Goal: Task Accomplishment & Management: Use online tool/utility

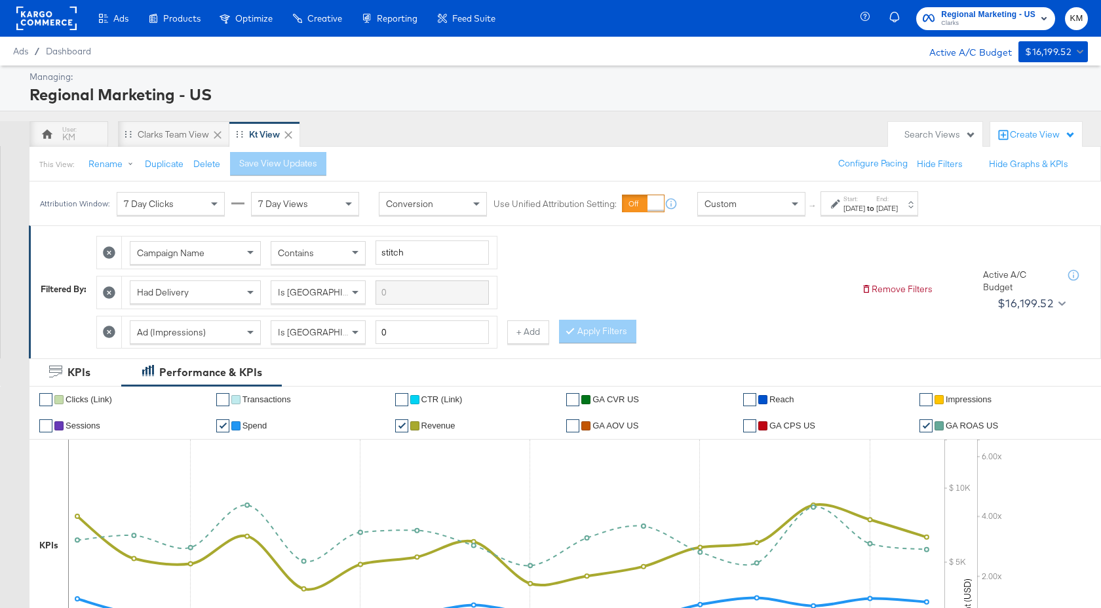
click at [865, 201] on label "Start:" at bounding box center [855, 199] width 22 height 9
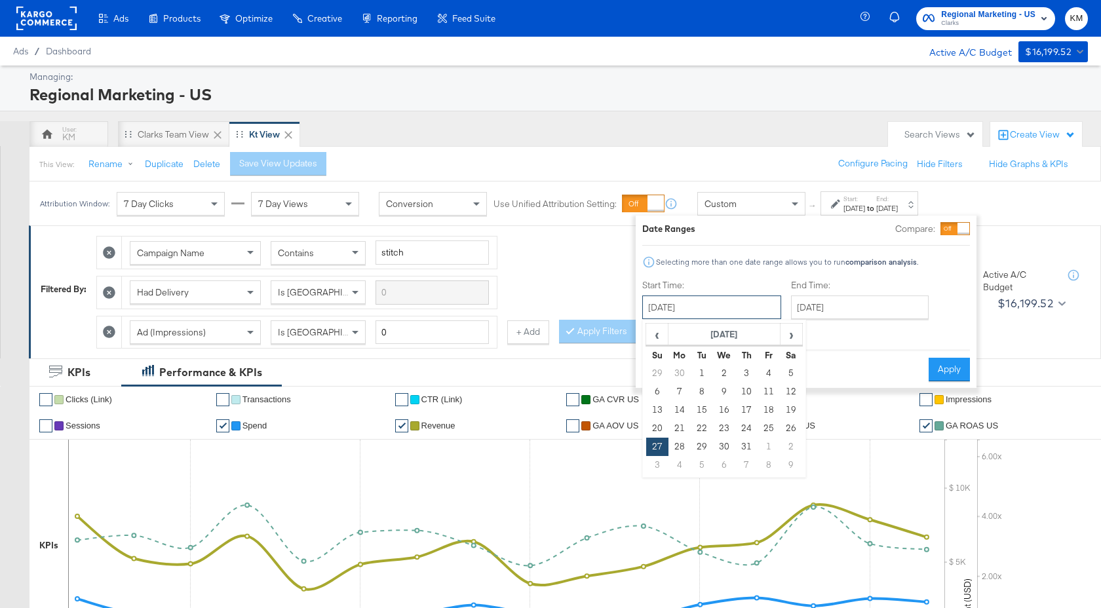
click at [752, 307] on input "October 27th 2024" at bounding box center [711, 308] width 139 height 24
click at [745, 334] on th "October 2024" at bounding box center [725, 335] width 112 height 22
click at [741, 336] on th "2024" at bounding box center [724, 335] width 130 height 22
click at [743, 395] on td "2025" at bounding box center [743, 396] width 39 height 33
click at [702, 433] on td "Oct" at bounding box center [704, 428] width 39 height 33
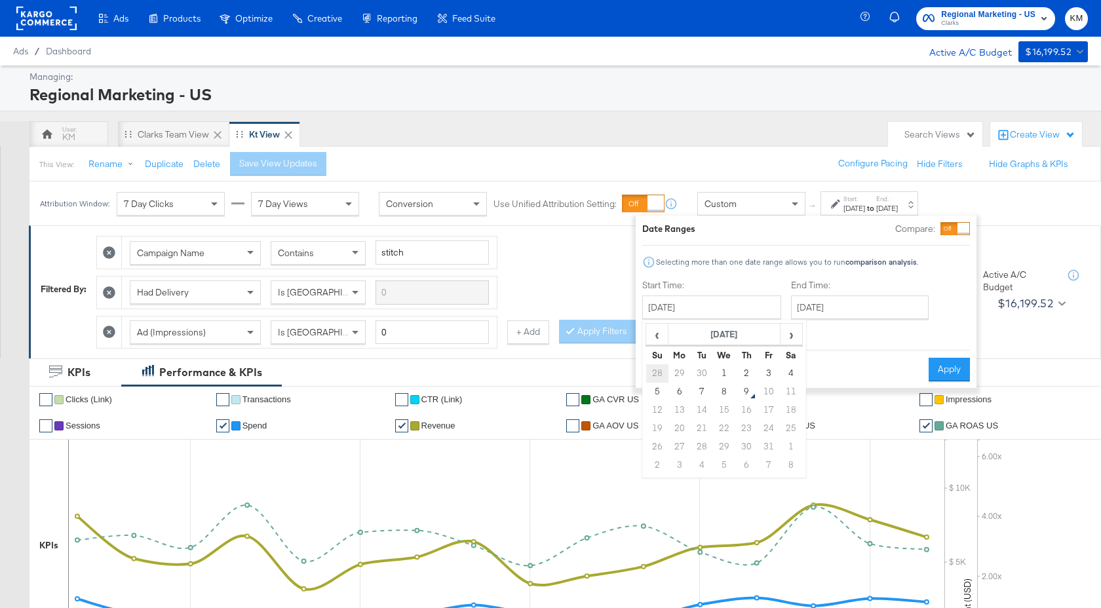
click at [655, 379] on td "28" at bounding box center [657, 373] width 22 height 18
type input "September 28th 2025"
click at [853, 302] on input "September 28th 2025" at bounding box center [861, 308] width 138 height 24
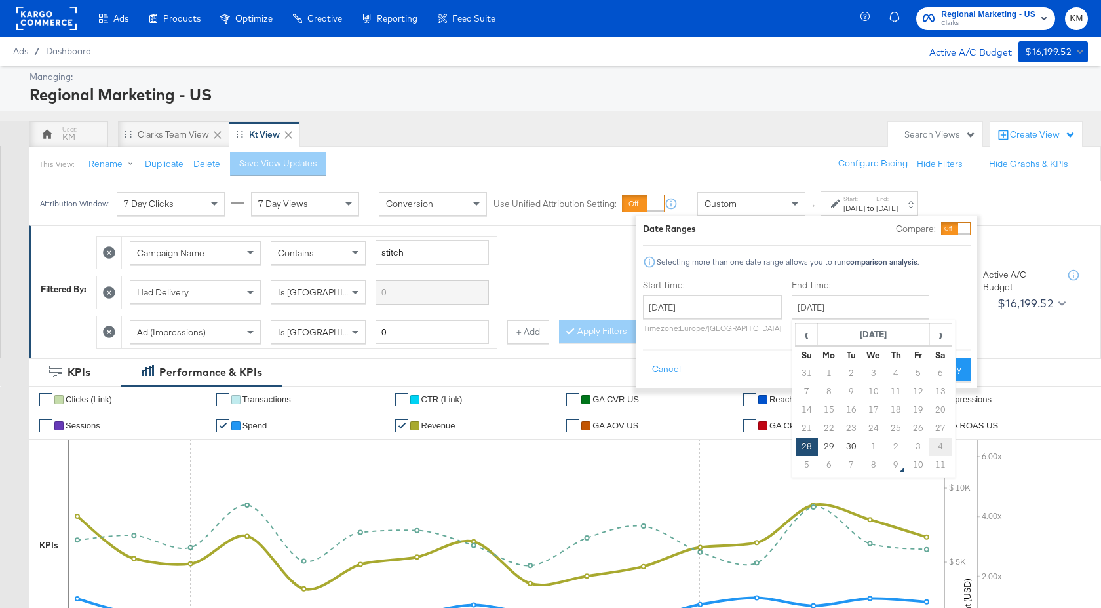
click at [939, 442] on td "4" at bounding box center [940, 447] width 22 height 18
type input "October 4th 2025"
click at [944, 377] on button "Apply" at bounding box center [944, 370] width 41 height 24
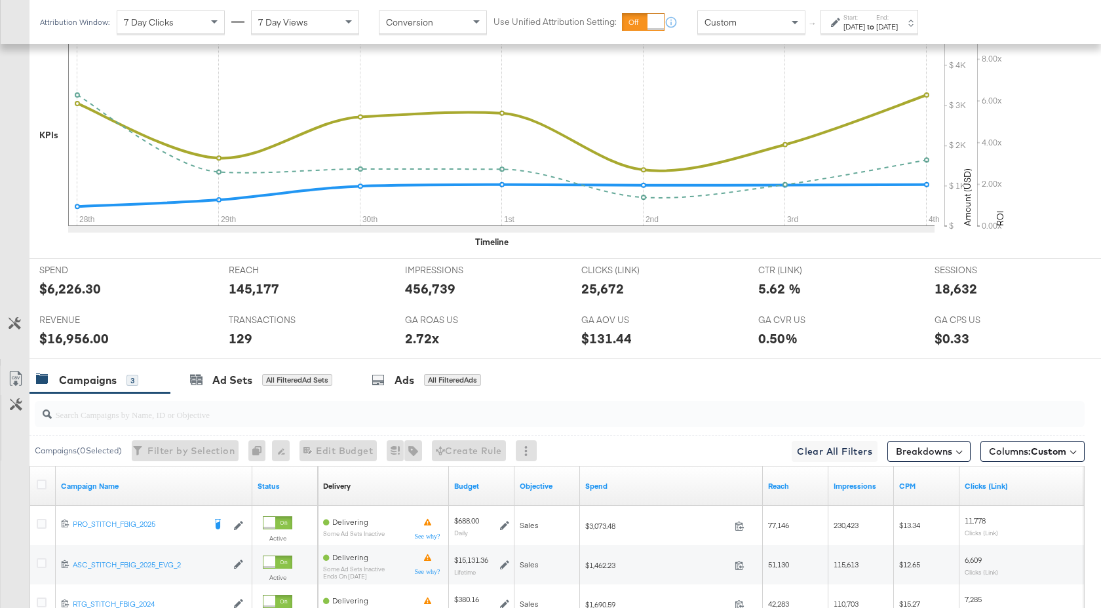
scroll to position [562, 0]
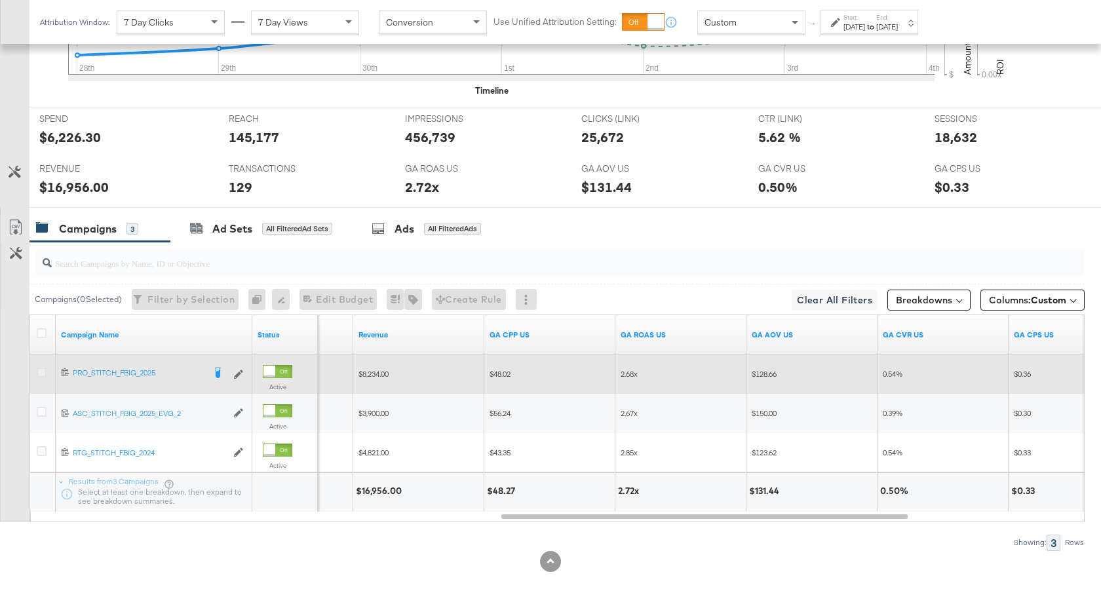
click at [40, 372] on icon at bounding box center [42, 373] width 10 height 10
click at [0, 0] on input "checkbox" at bounding box center [0, 0] width 0 height 0
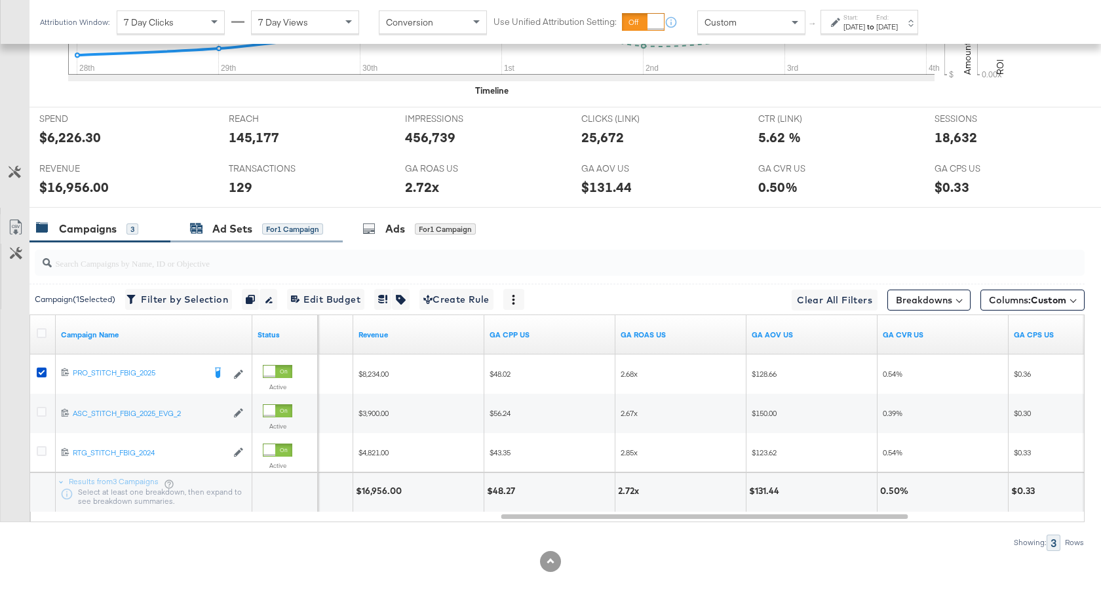
click at [251, 225] on div "Ad Sets" at bounding box center [232, 229] width 40 height 15
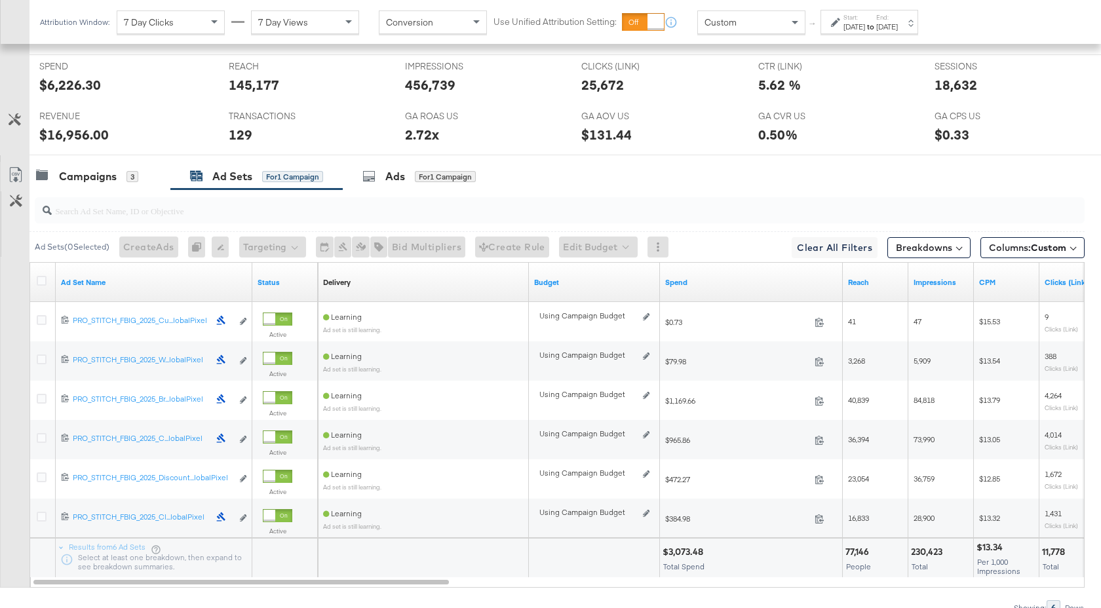
scroll to position [680, 0]
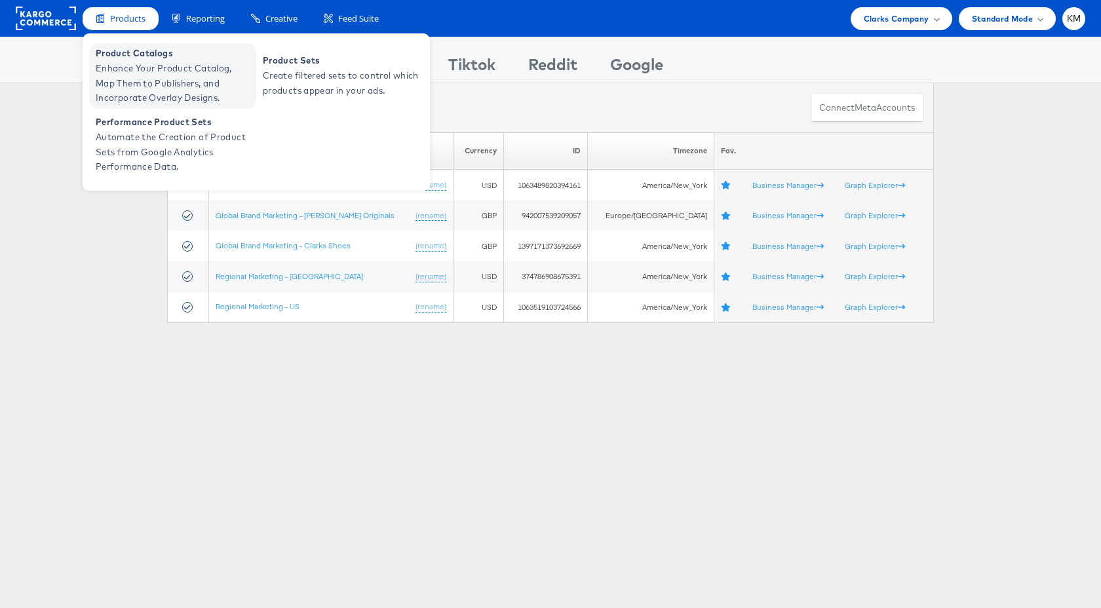
click at [146, 81] on span "Enhance Your Product Catalog, Map Them to Publishers, and Incorporate Overlay D…" at bounding box center [174, 83] width 157 height 45
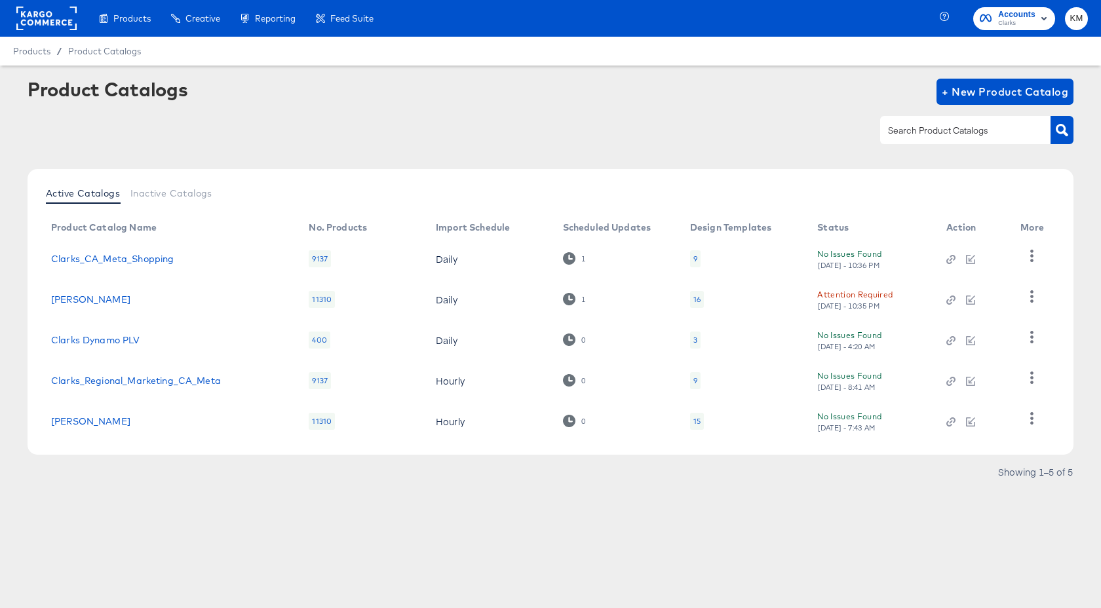
click at [698, 258] on div "9" at bounding box center [695, 258] width 10 height 17
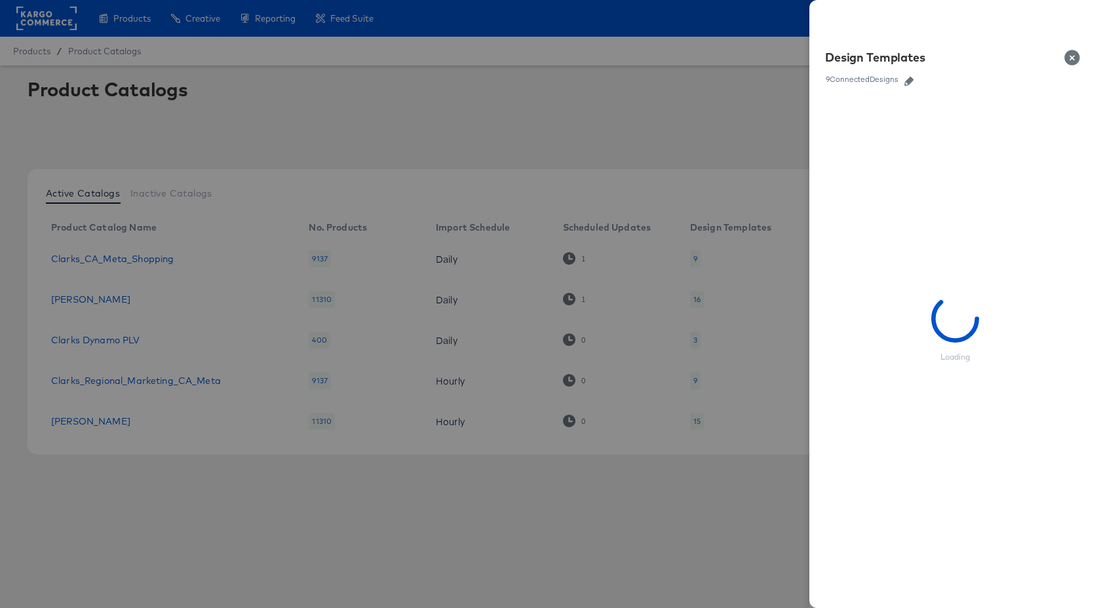
click at [912, 79] on icon "button" at bounding box center [909, 81] width 9 height 9
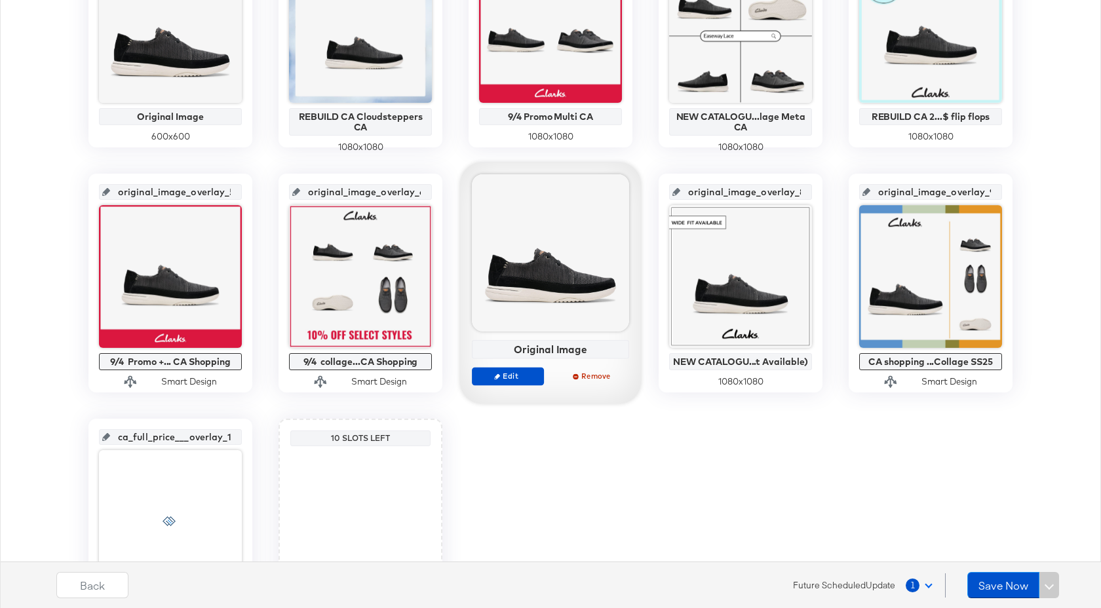
scroll to position [397, 0]
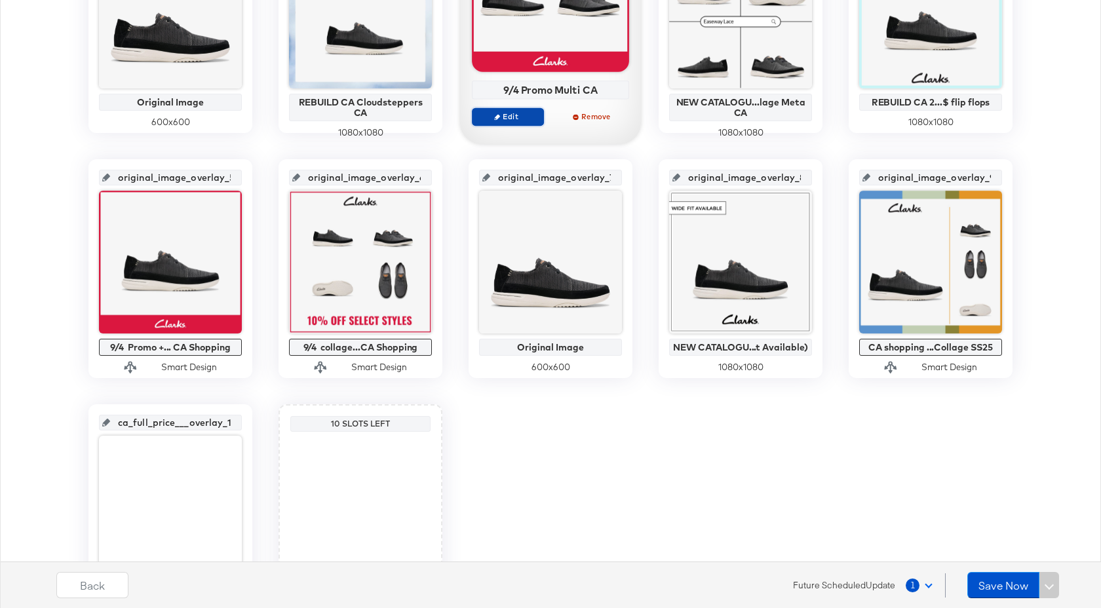
click at [519, 119] on span "Edit" at bounding box center [508, 116] width 60 height 10
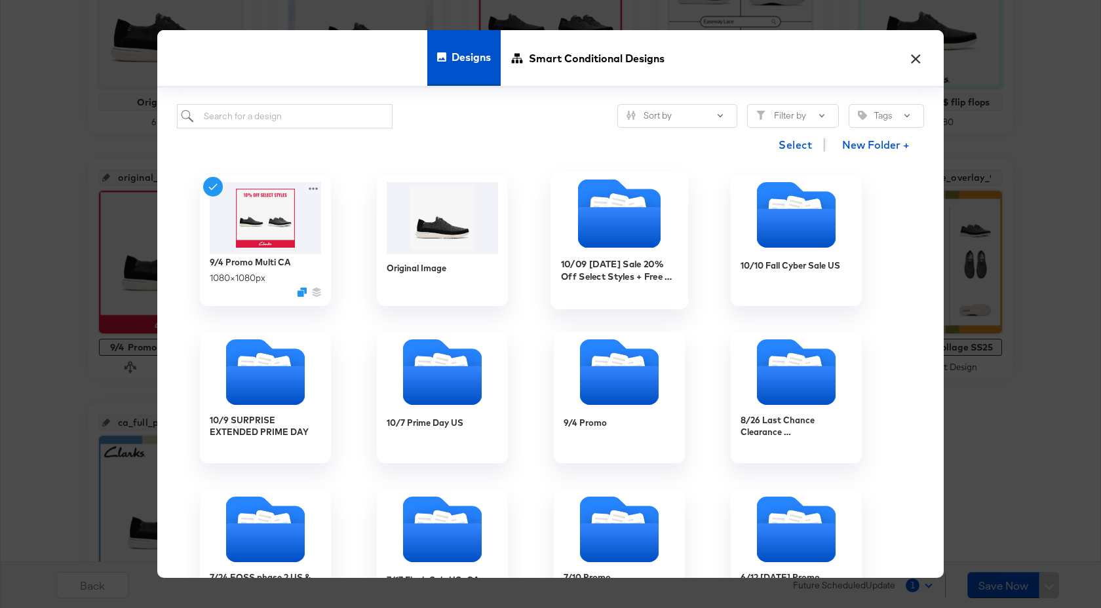
click at [607, 294] on div "10/09 [DATE] Sale 20% Off Select Styles + Free Shipping" at bounding box center [619, 276] width 117 height 50
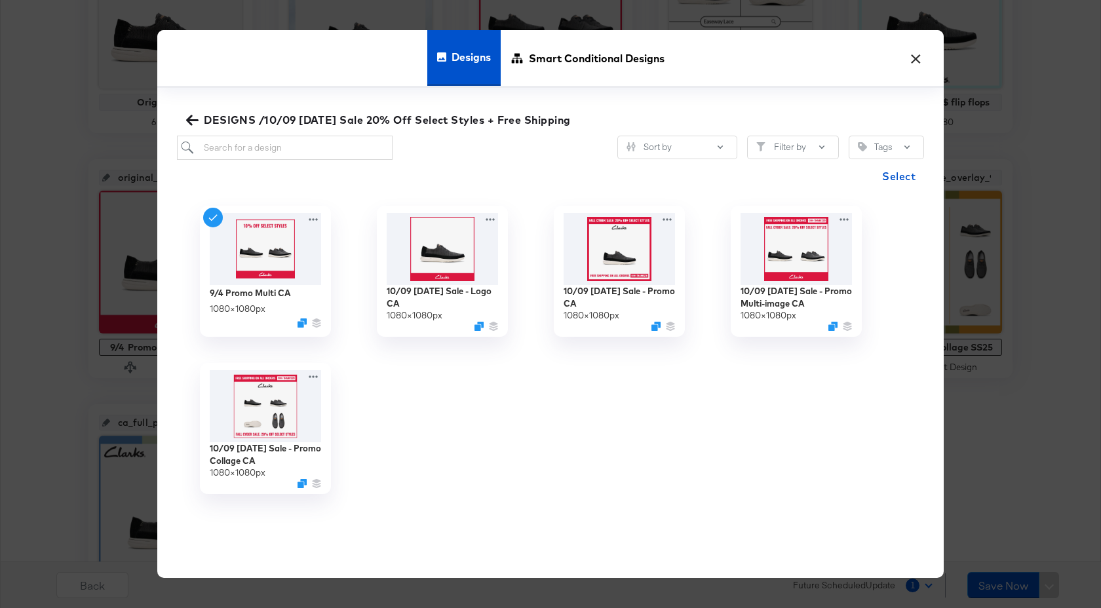
click at [194, 118] on icon "button" at bounding box center [192, 120] width 12 height 12
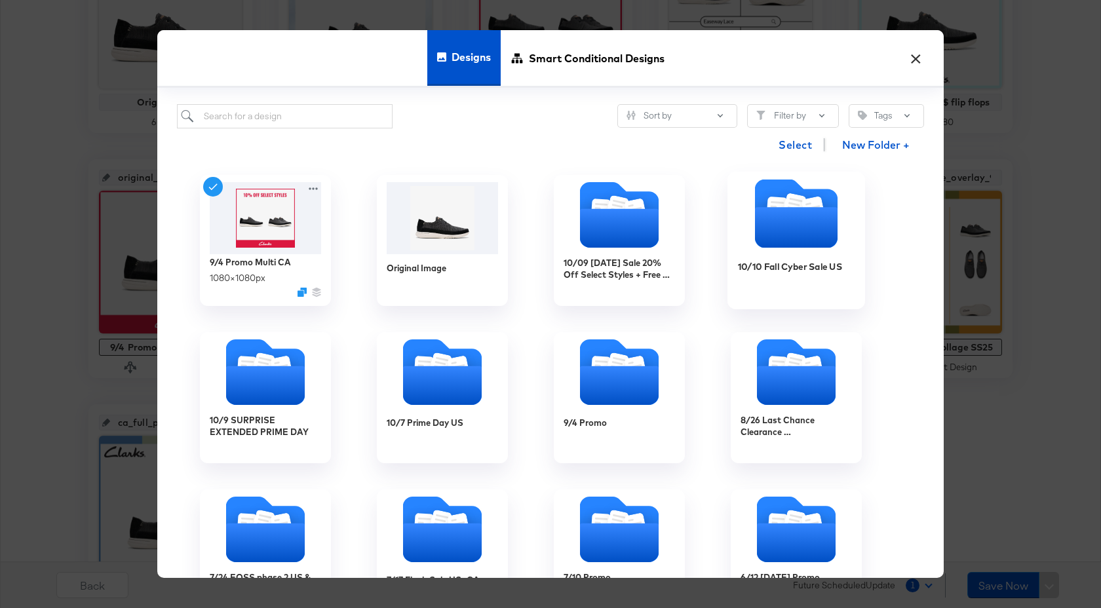
click at [802, 277] on div "10/10 Fall Cyber Sale US" at bounding box center [796, 276] width 117 height 50
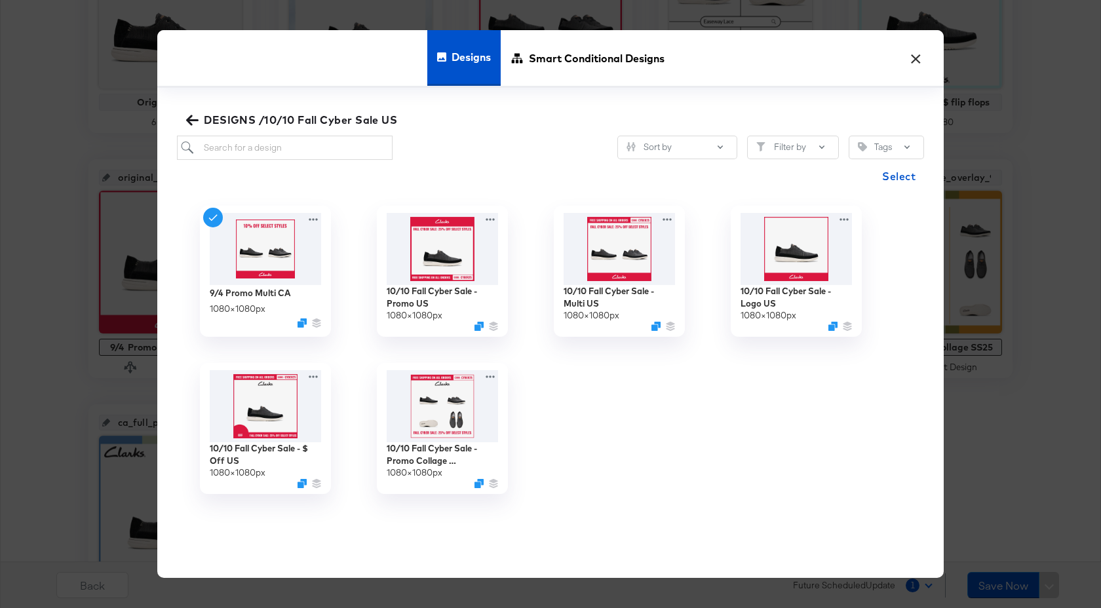
click at [920, 59] on button "×" at bounding box center [916, 55] width 24 height 24
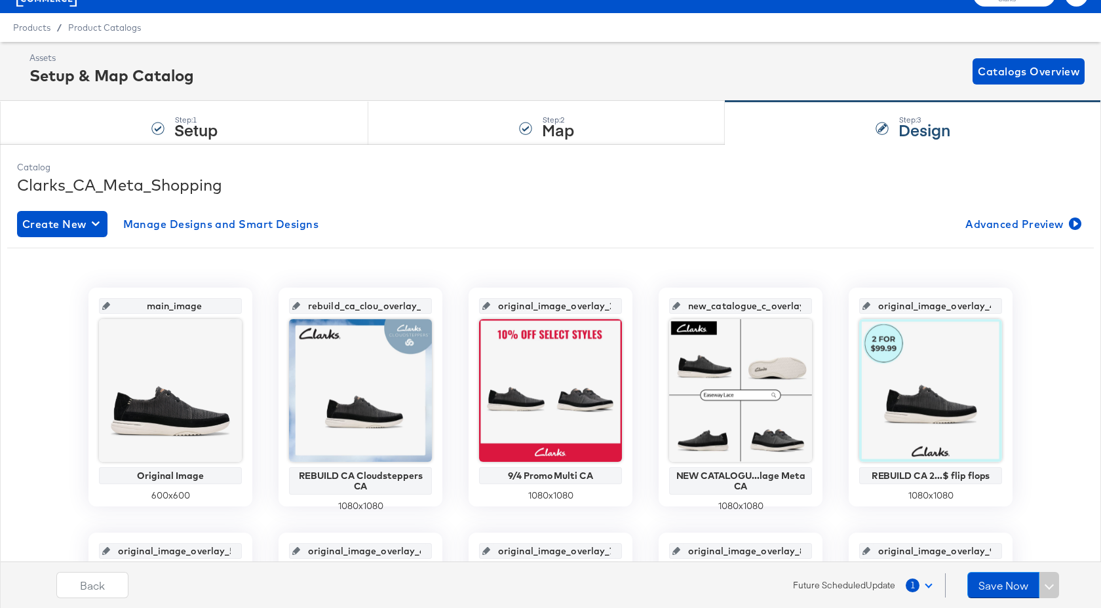
scroll to position [0, 0]
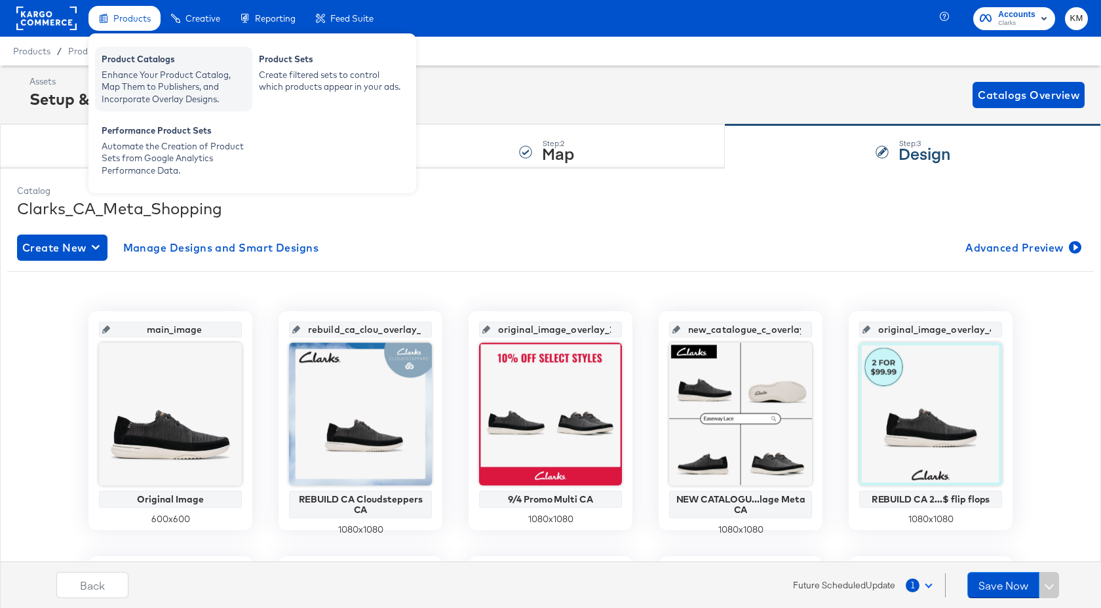
click at [144, 81] on div "Enhance Your Product Catalog, Map Them to Publishers, and Incorporate Overlay D…" at bounding box center [174, 87] width 144 height 37
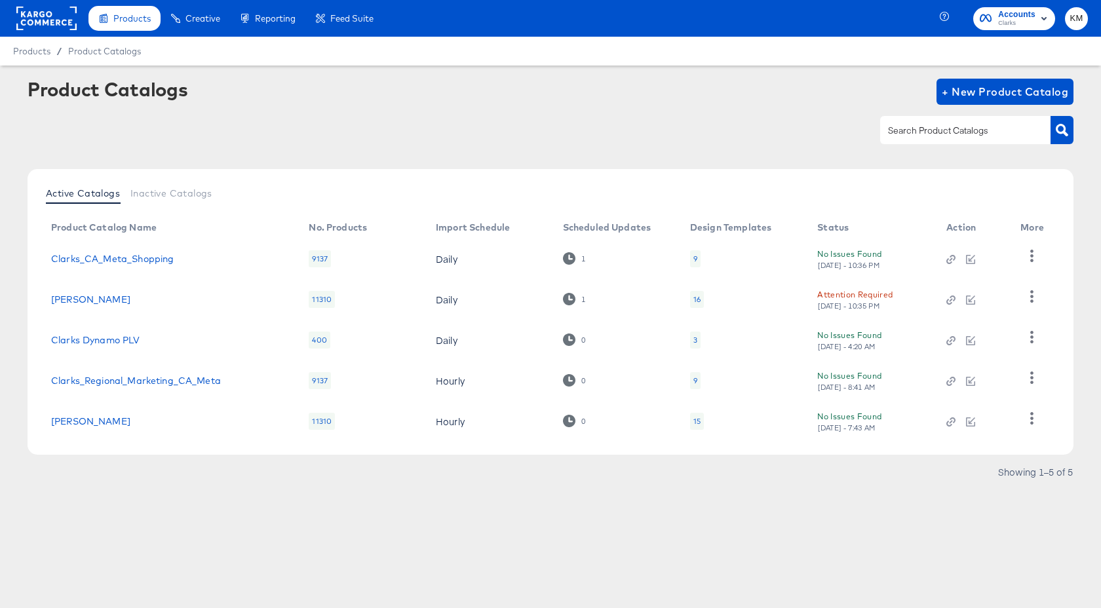
click at [702, 298] on div "16" at bounding box center [697, 299] width 14 height 17
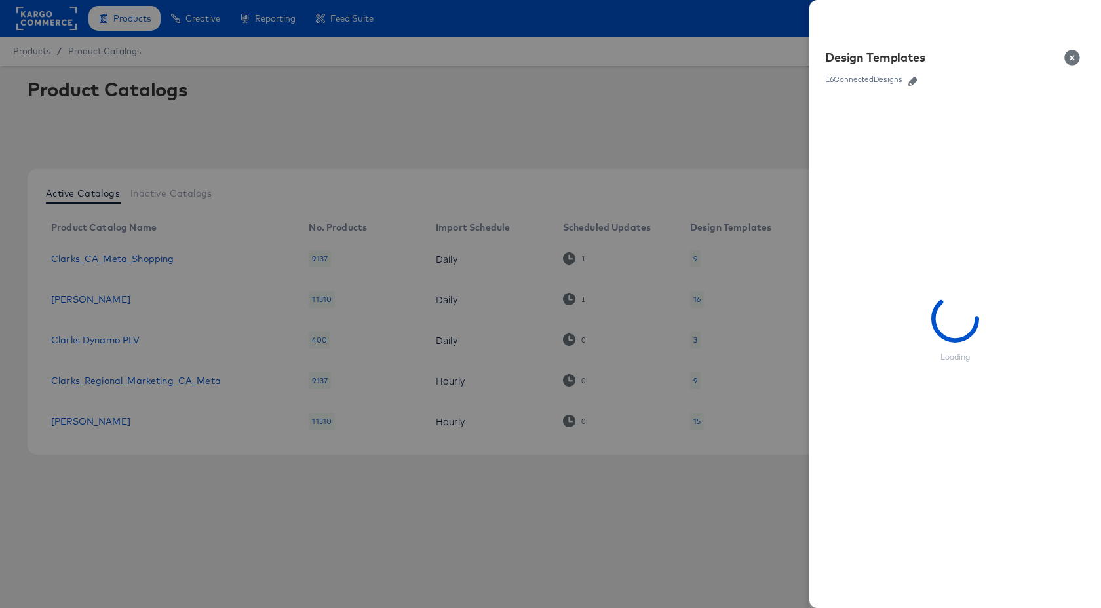
click at [916, 80] on icon "button" at bounding box center [912, 81] width 9 height 9
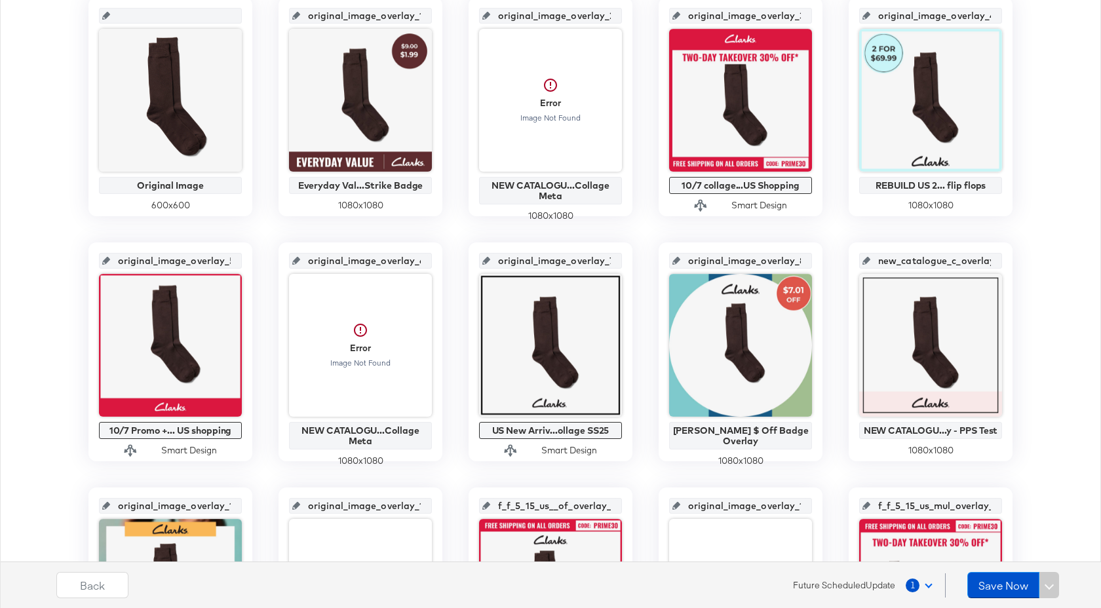
scroll to position [247, 0]
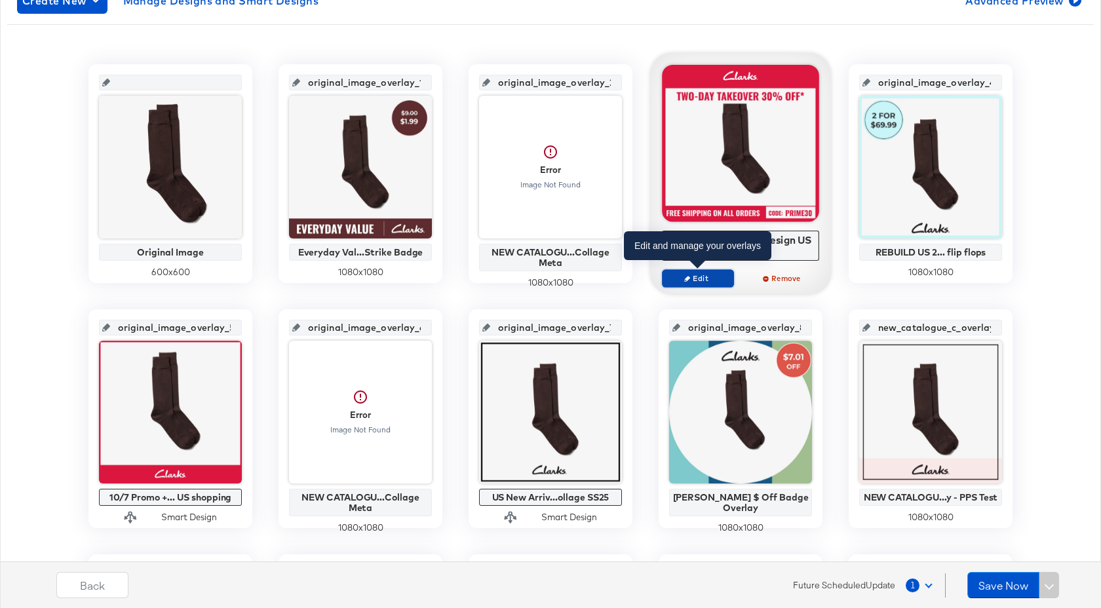
click at [693, 275] on span "Edit" at bounding box center [698, 278] width 60 height 10
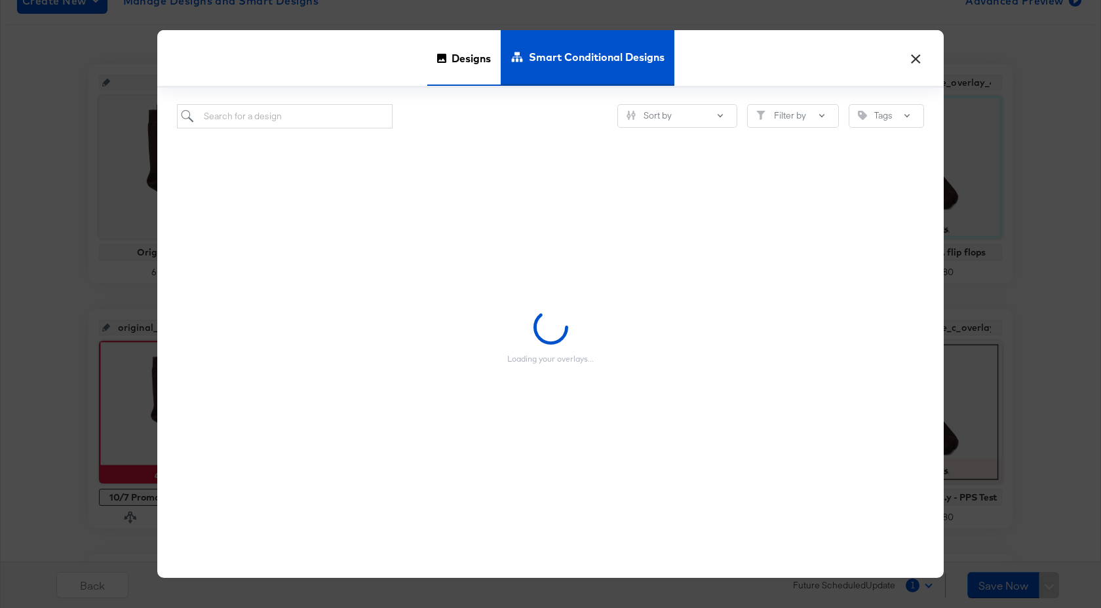
click at [463, 57] on span "Designs" at bounding box center [471, 58] width 39 height 58
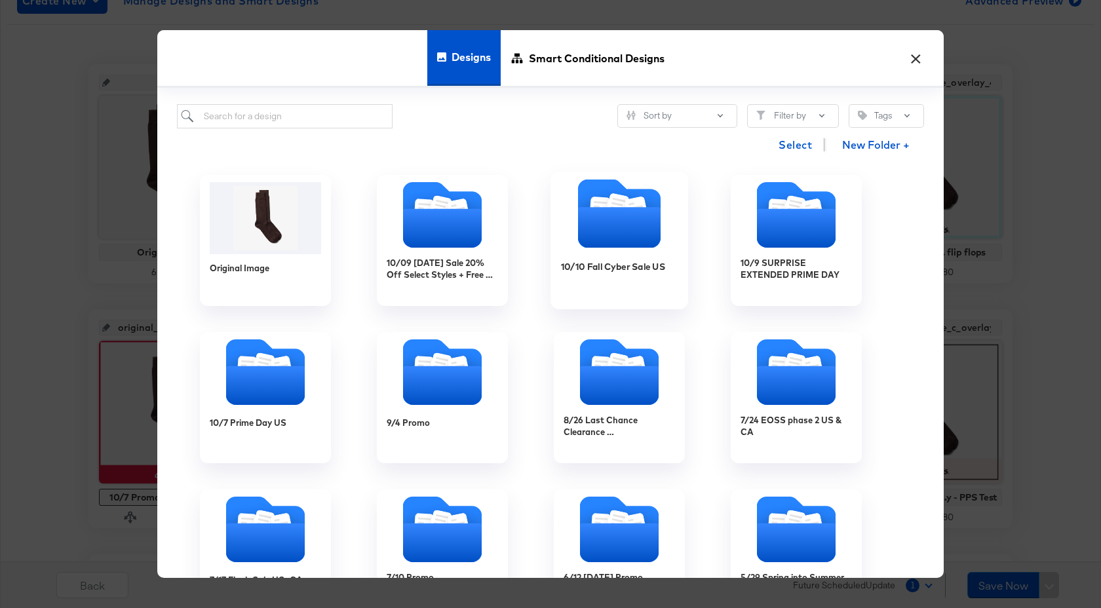
click at [593, 290] on div "10/10 Fall Cyber Sale US" at bounding box center [619, 276] width 117 height 50
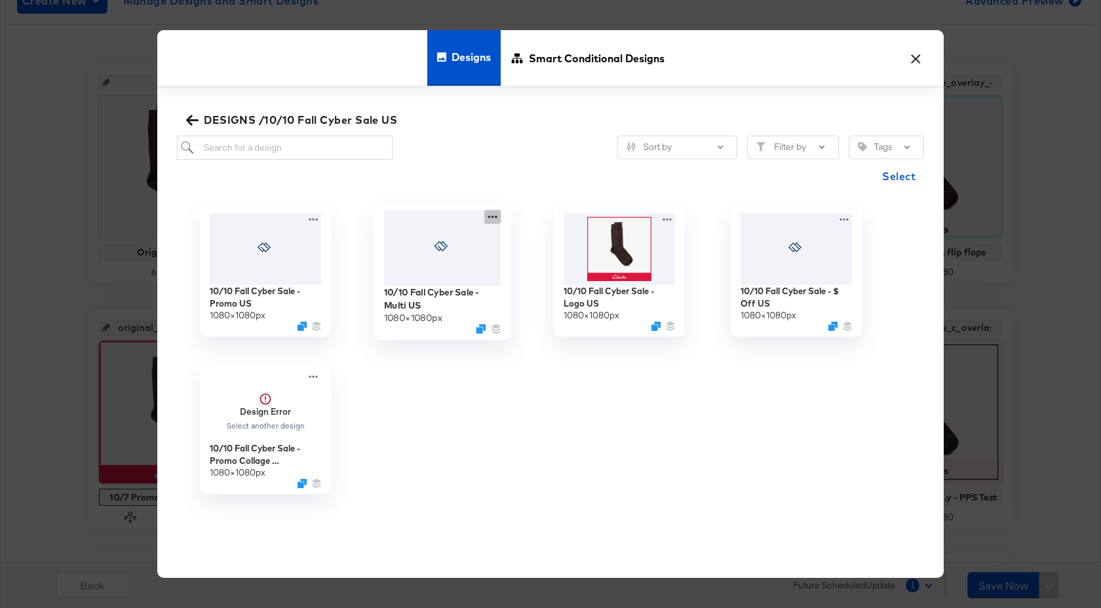
click at [493, 219] on icon at bounding box center [492, 217] width 16 height 14
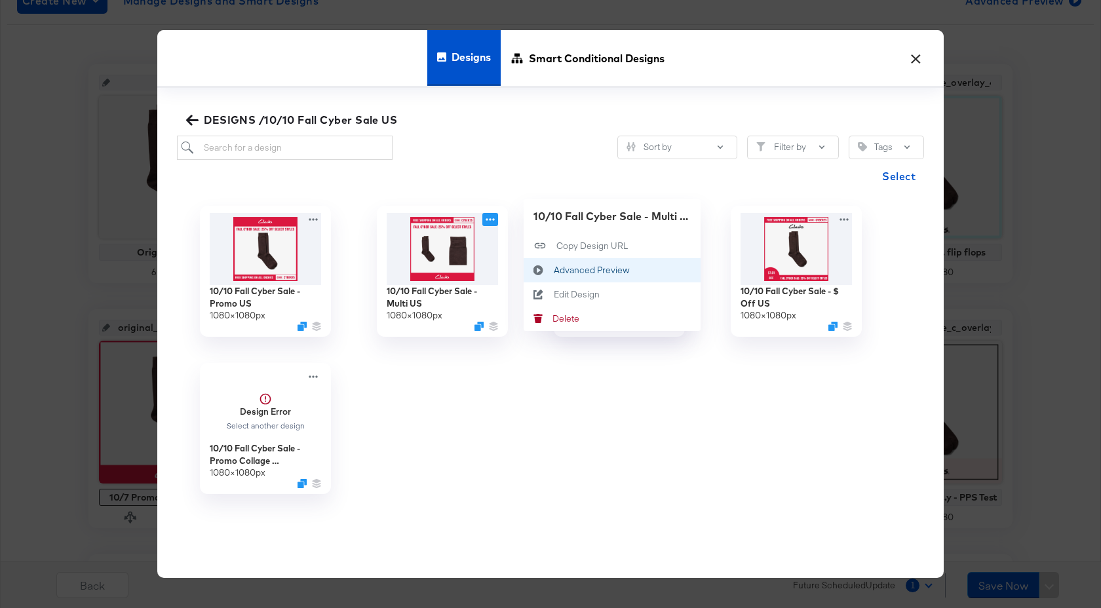
click at [554, 270] on div "Advanced Preview Advanced Preview" at bounding box center [554, 270] width 0 height 0
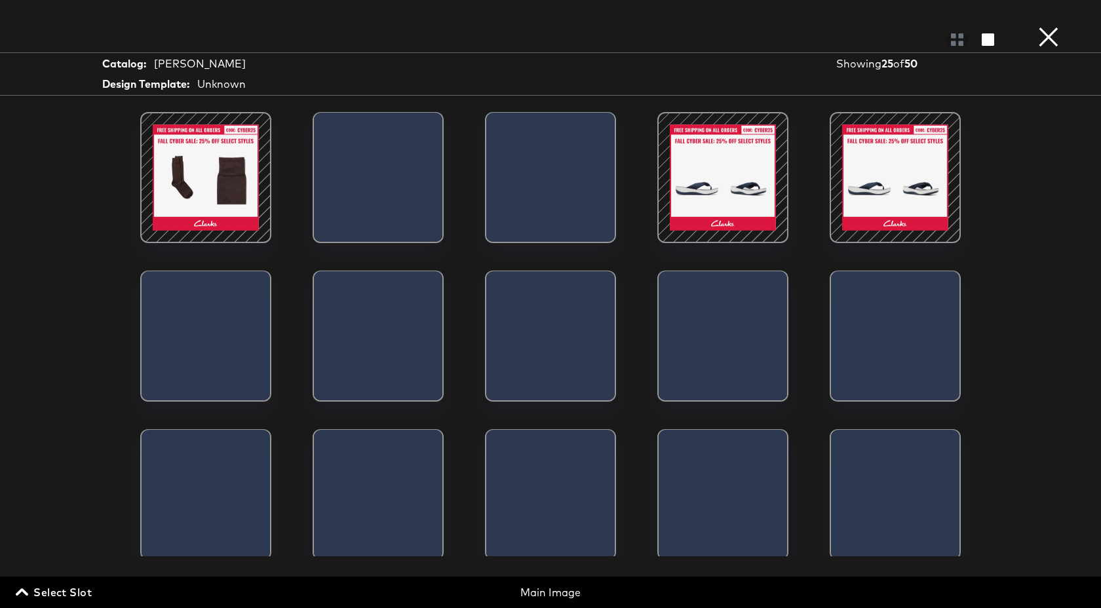
click at [690, 178] on div at bounding box center [722, 177] width 111 height 111
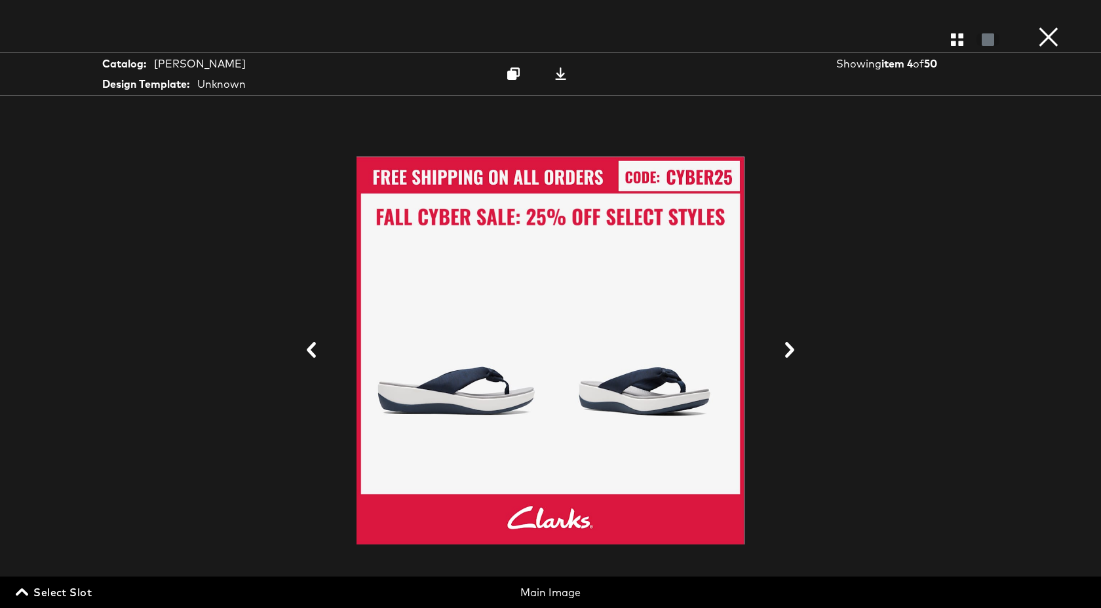
click at [1048, 26] on button "×" at bounding box center [1049, 13] width 26 height 26
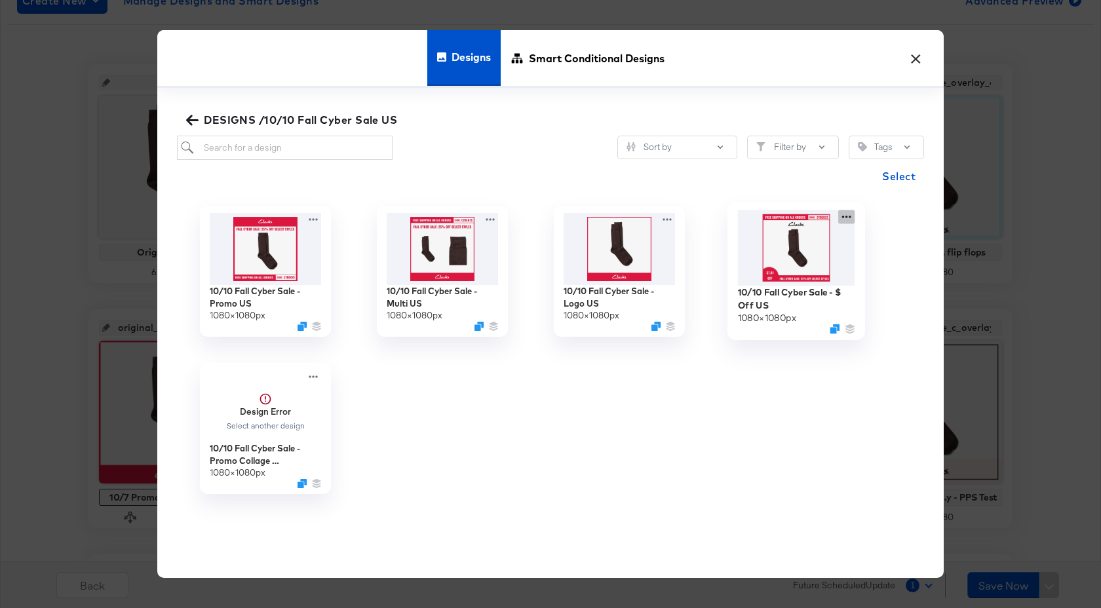
click at [849, 216] on div "10/10 Fall Cyber Sale - $ Off US 1080 × 1080 px" at bounding box center [796, 271] width 177 height 157
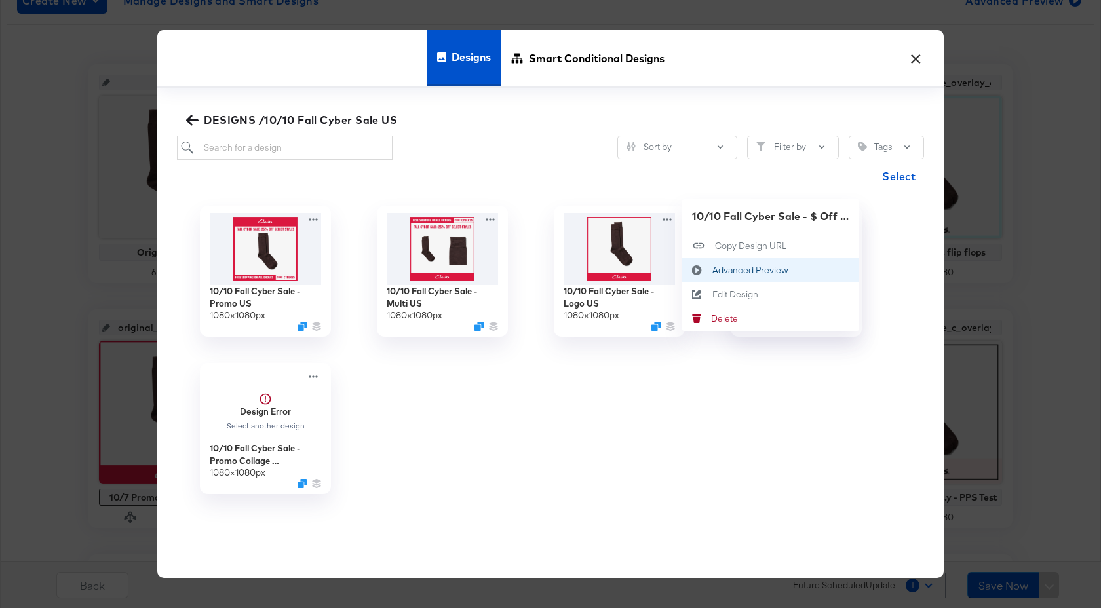
click at [792, 273] on button "Advanced Preview Advanced Preview" at bounding box center [770, 270] width 177 height 24
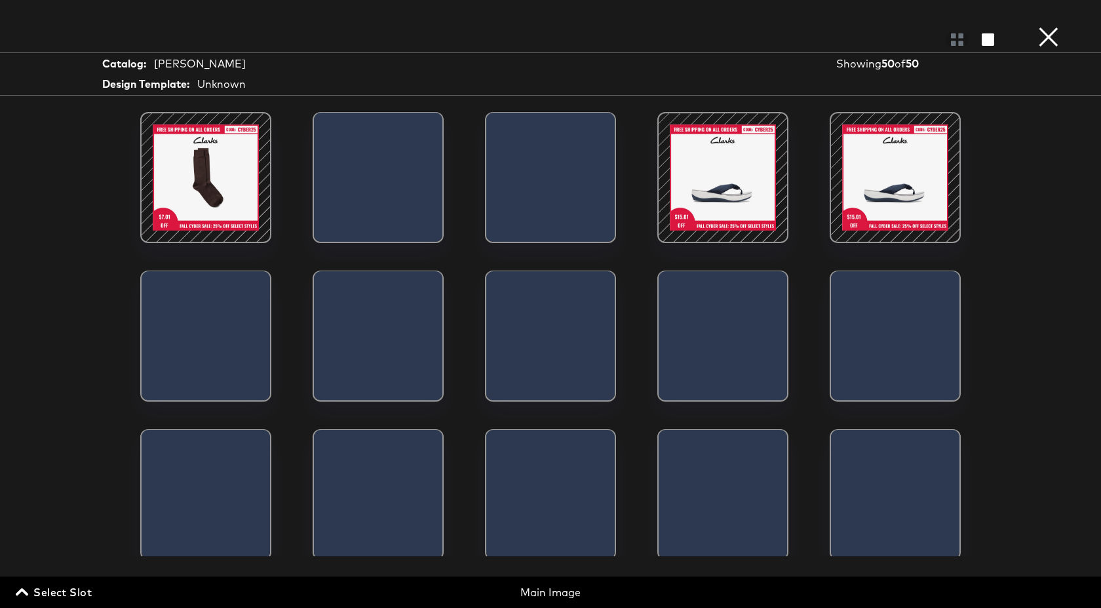
click at [223, 182] on div at bounding box center [205, 177] width 111 height 111
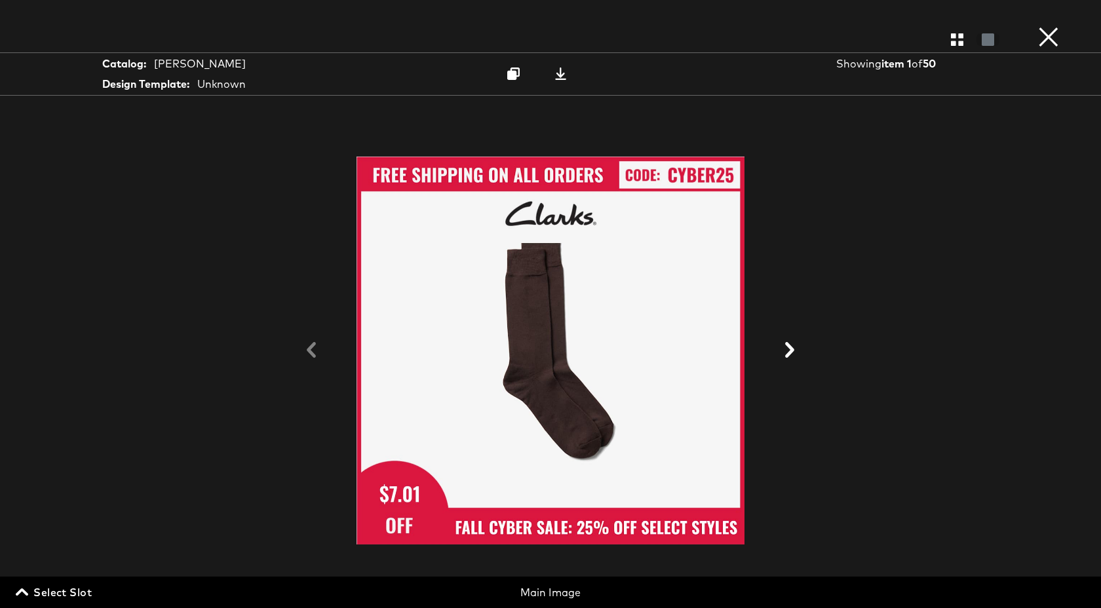
click at [1046, 26] on button "×" at bounding box center [1049, 13] width 26 height 26
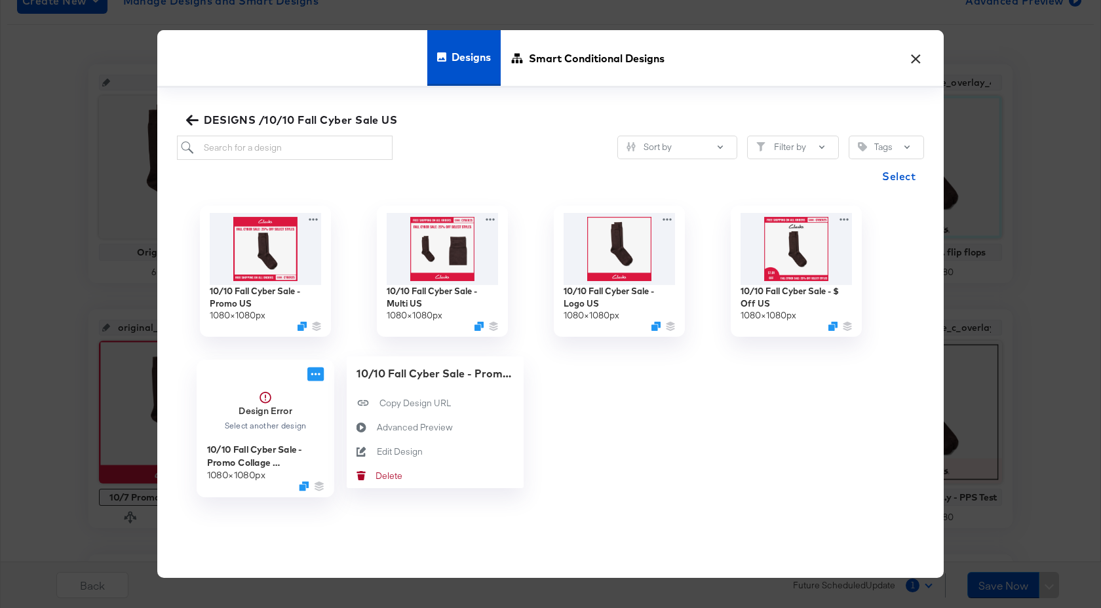
click at [311, 374] on icon at bounding box center [315, 375] width 16 height 14
click at [387, 420] on button "Advanced Preview Advanced Preview" at bounding box center [435, 428] width 177 height 24
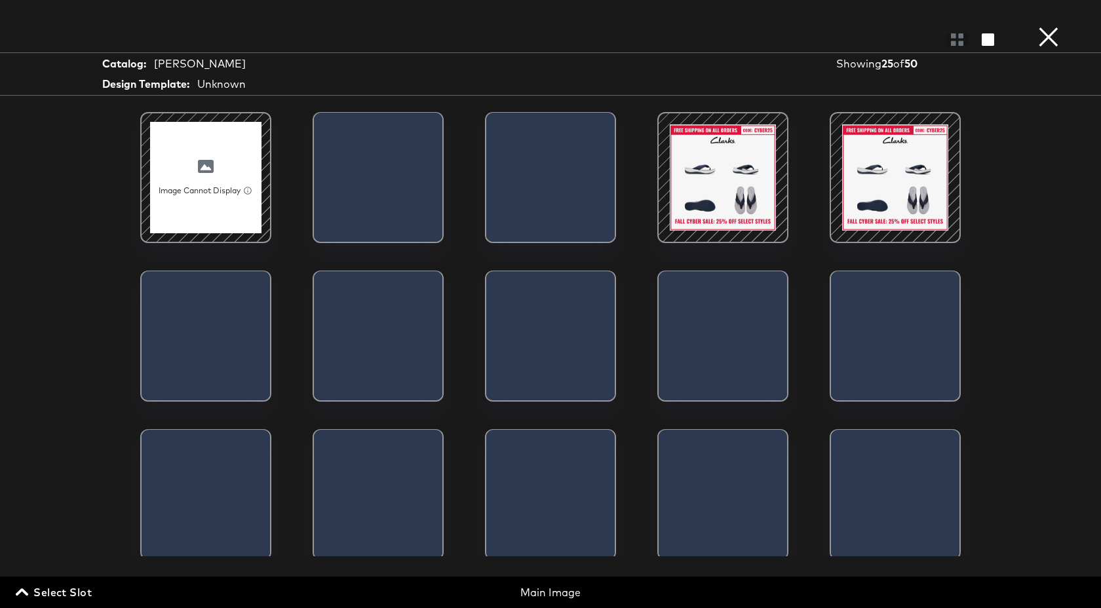
click at [722, 193] on div at bounding box center [722, 177] width 111 height 111
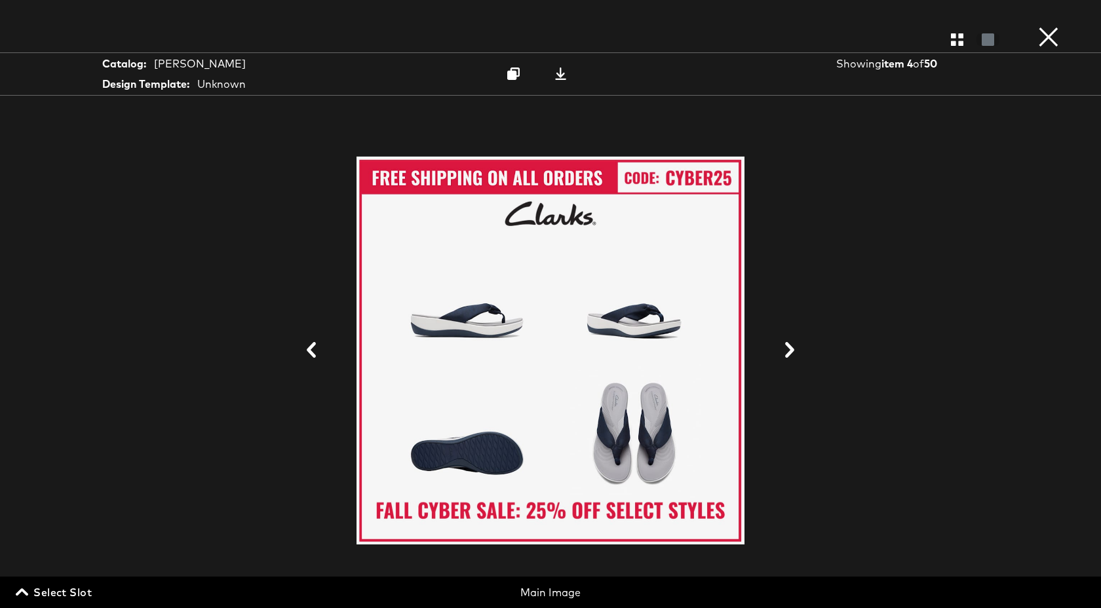
click at [1049, 26] on button "×" at bounding box center [1049, 13] width 26 height 26
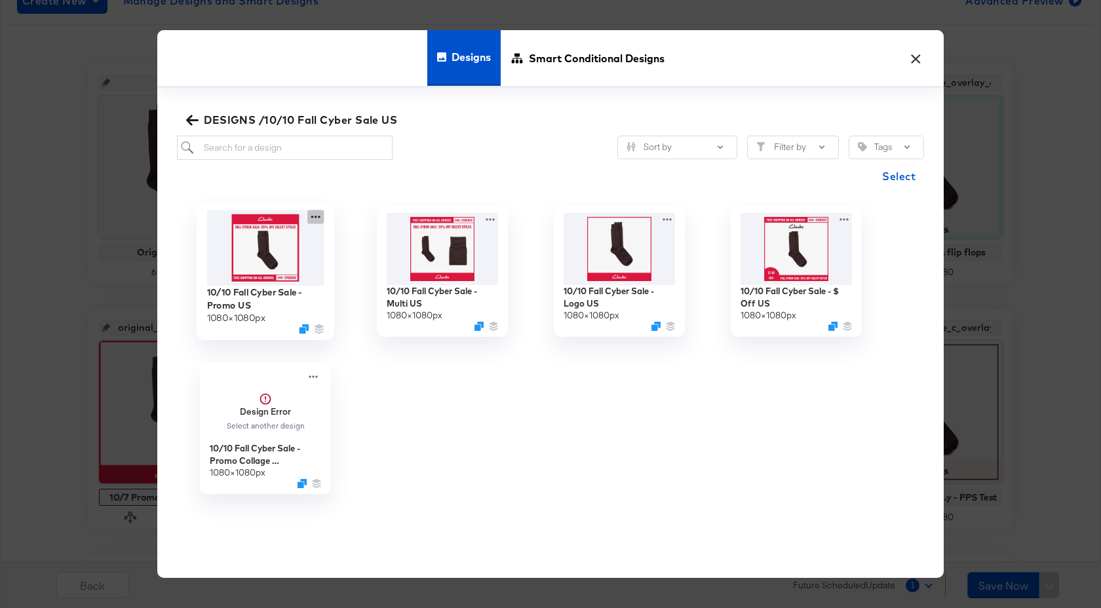
click at [315, 221] on icon at bounding box center [315, 217] width 16 height 14
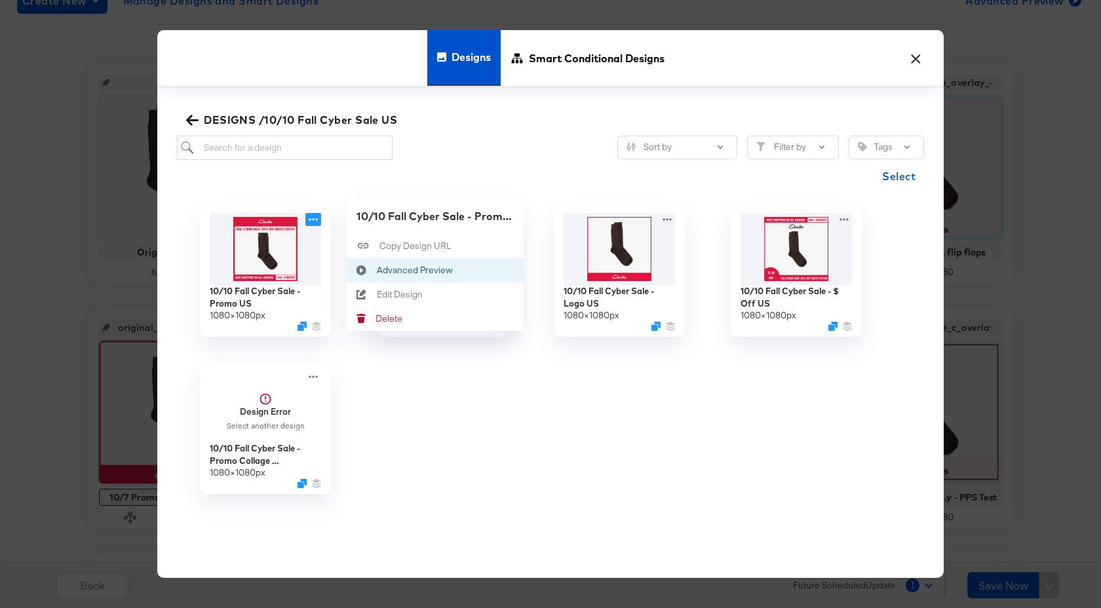
click at [377, 270] on div "Advanced Preview Advanced Preview" at bounding box center [377, 270] width 0 height 0
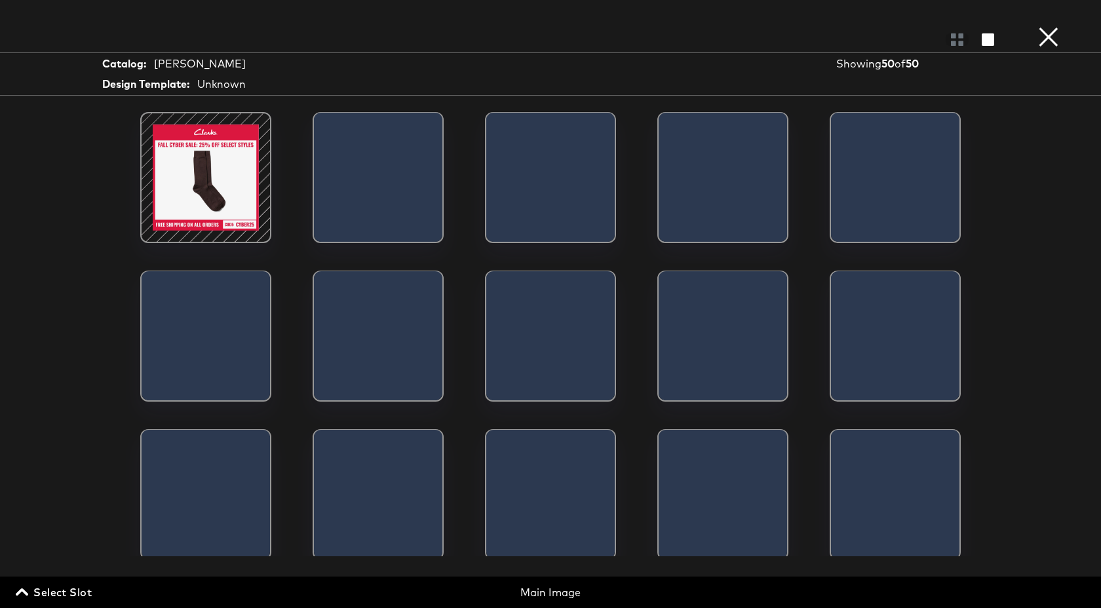
click at [237, 208] on div at bounding box center [205, 177] width 111 height 111
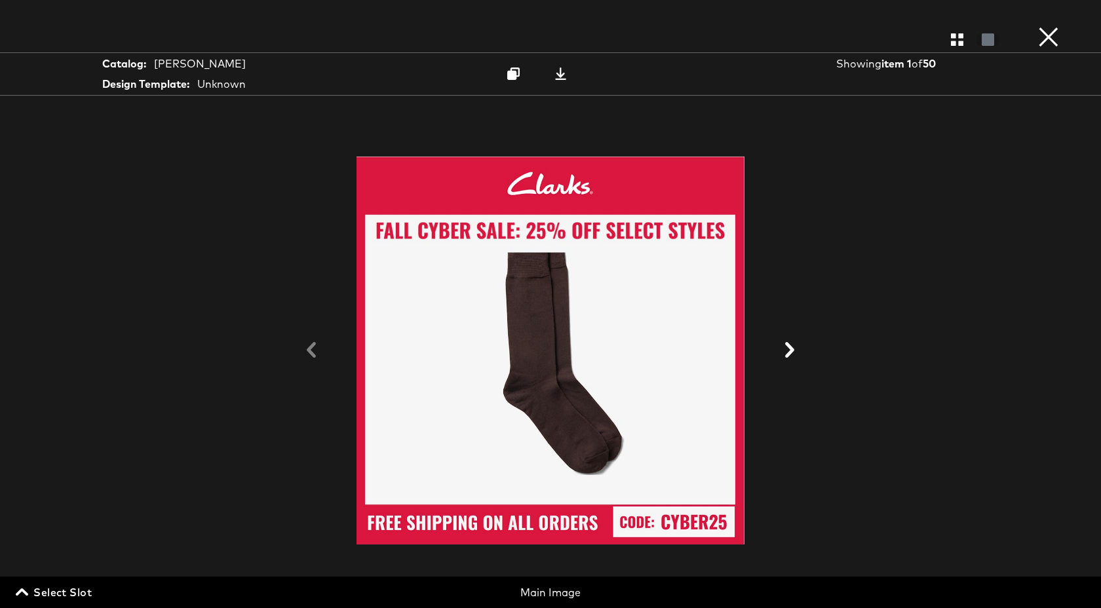
click at [1051, 26] on button "×" at bounding box center [1049, 13] width 26 height 26
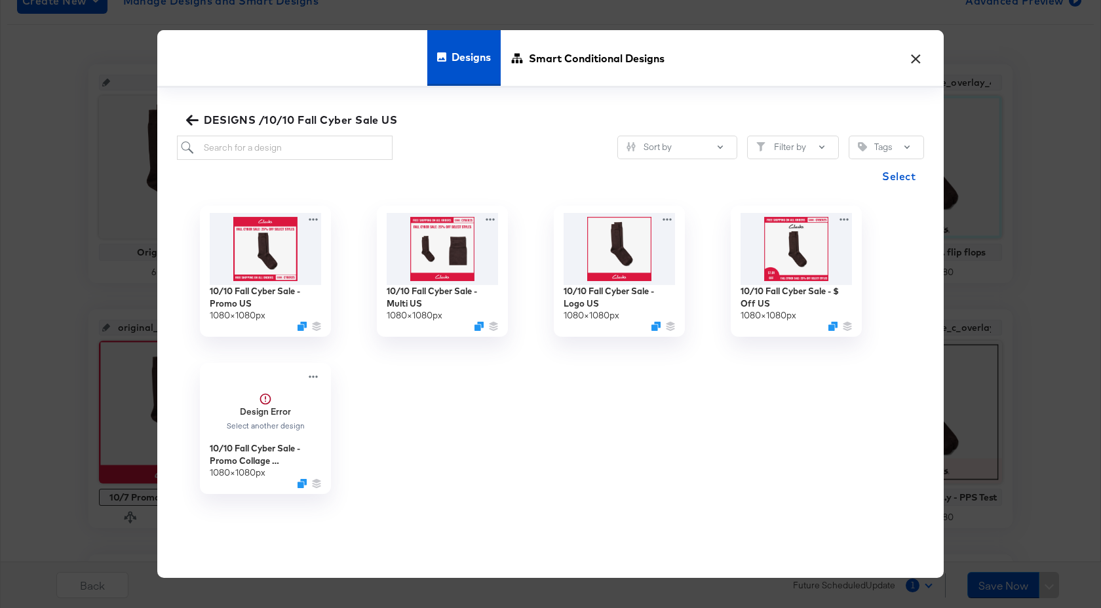
click at [918, 56] on button "×" at bounding box center [916, 55] width 24 height 24
